Goal: Find specific page/section: Find specific page/section

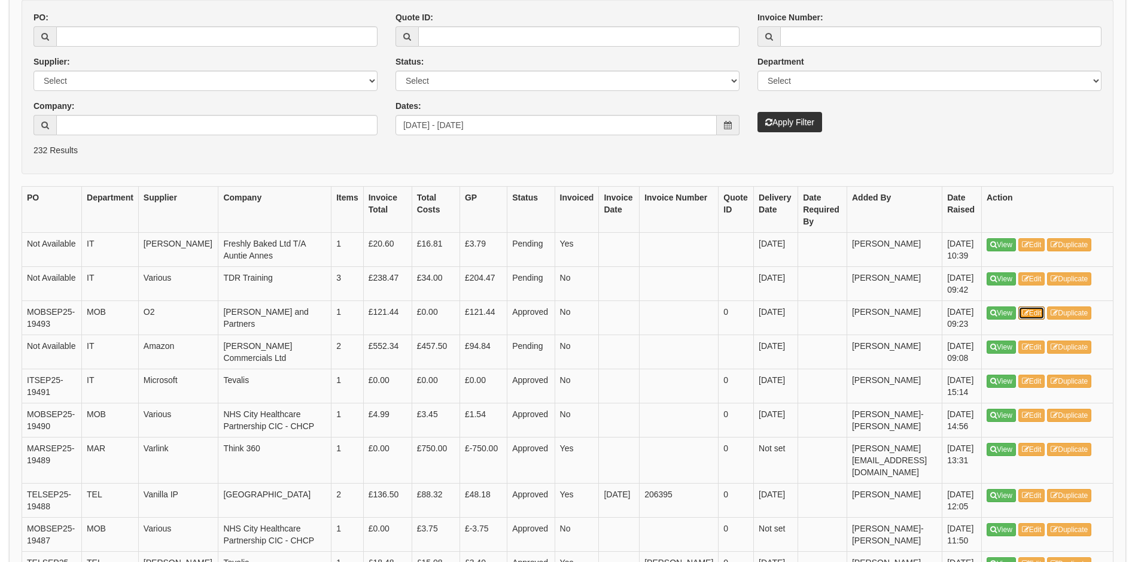
scroll to position [60, 0]
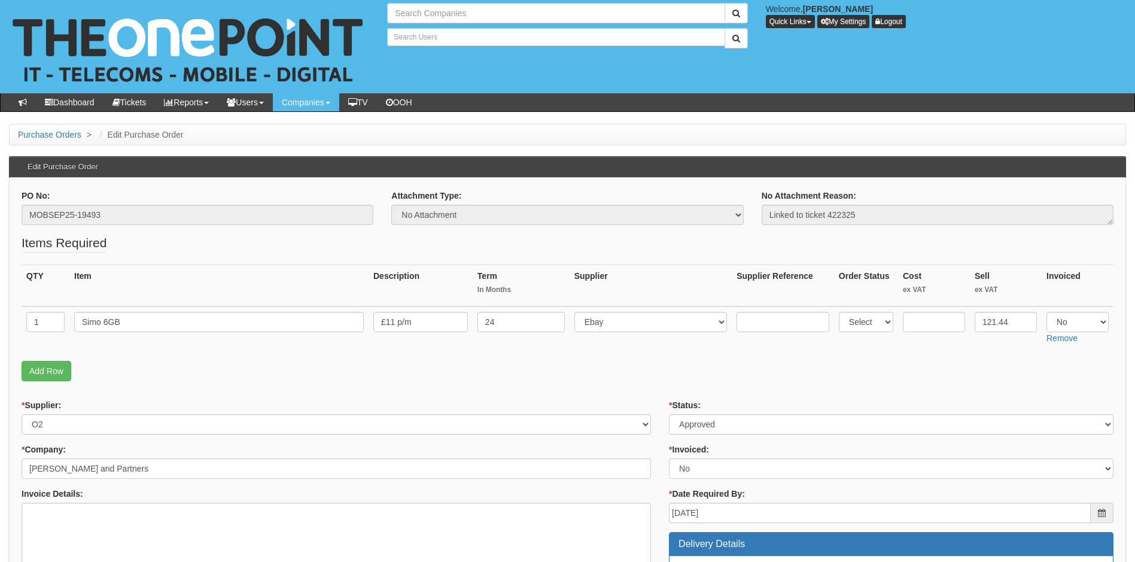
type input "Search Companies"
type input "Search Users"
